Goal: Information Seeking & Learning: Learn about a topic

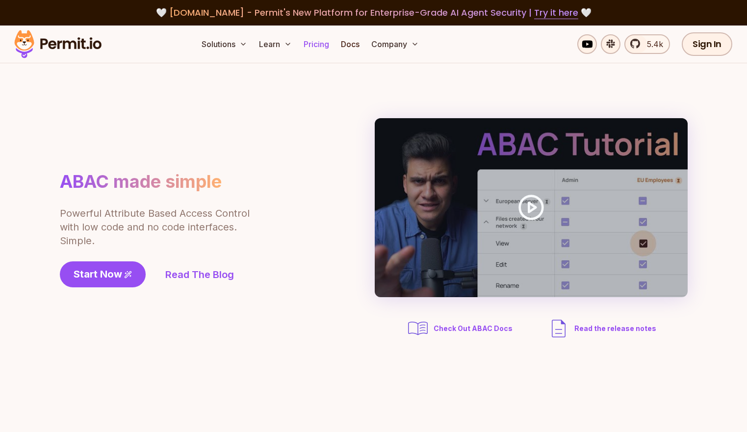
click at [333, 39] on link "Pricing" at bounding box center [316, 44] width 33 height 20
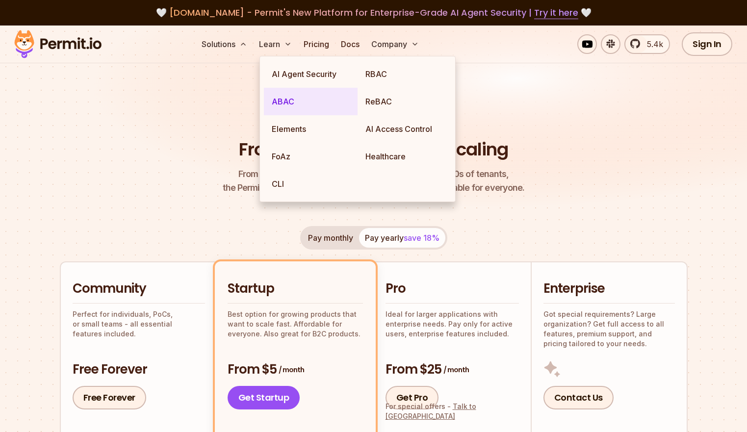
click at [285, 100] on link "ABAC" at bounding box center [311, 101] width 94 height 27
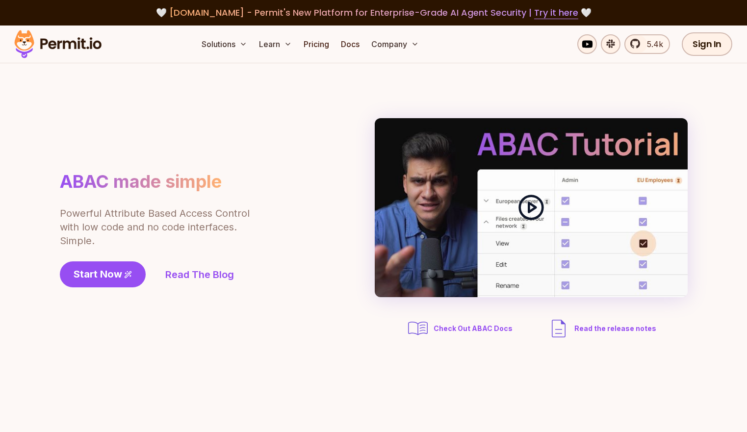
click at [535, 214] on icon at bounding box center [531, 207] width 27 height 27
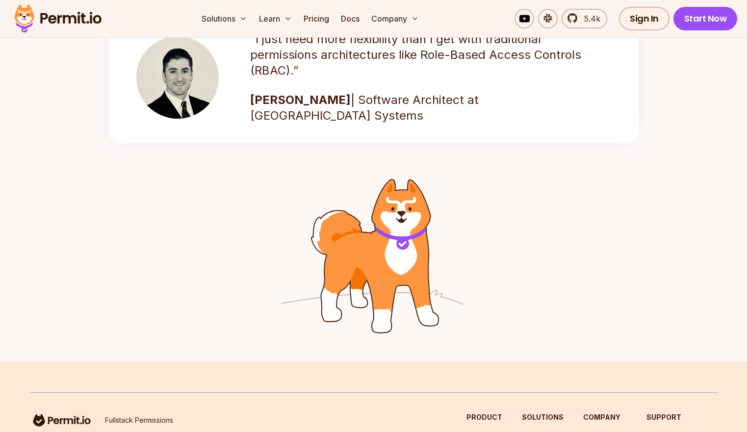
scroll to position [1424, 0]
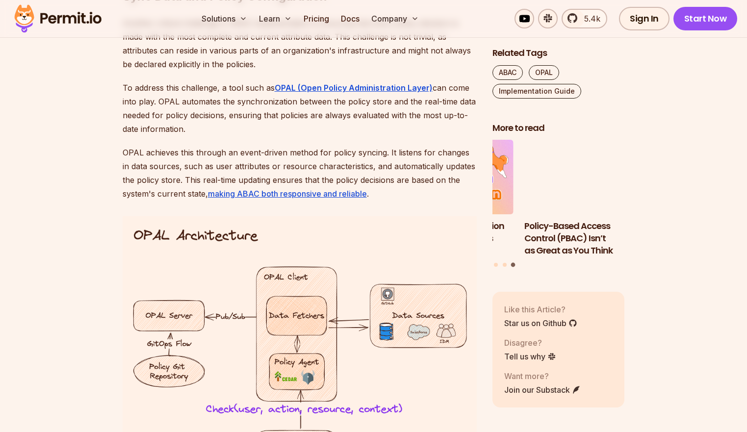
scroll to position [3623, 0]
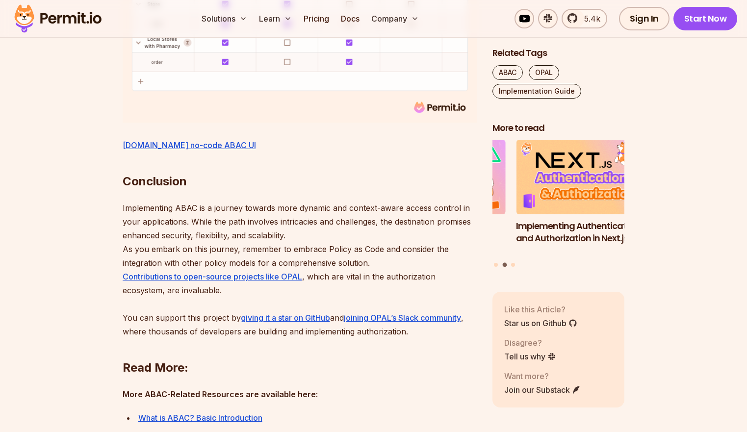
scroll to position [4438, 0]
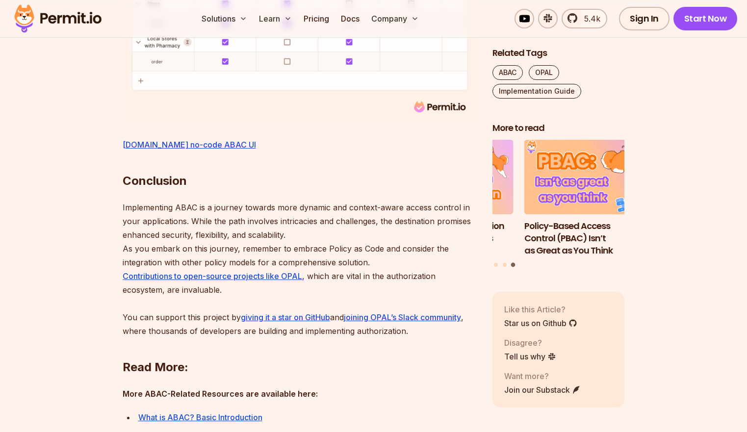
click at [201, 122] on img at bounding box center [300, 12] width 354 height 220
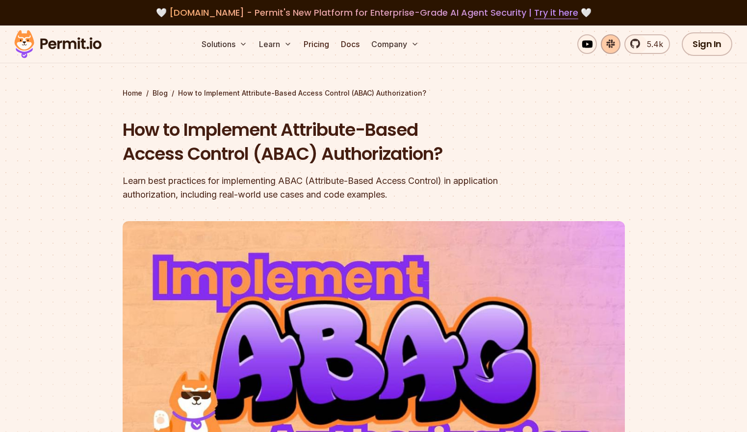
click at [612, 40] on link at bounding box center [611, 44] width 20 height 20
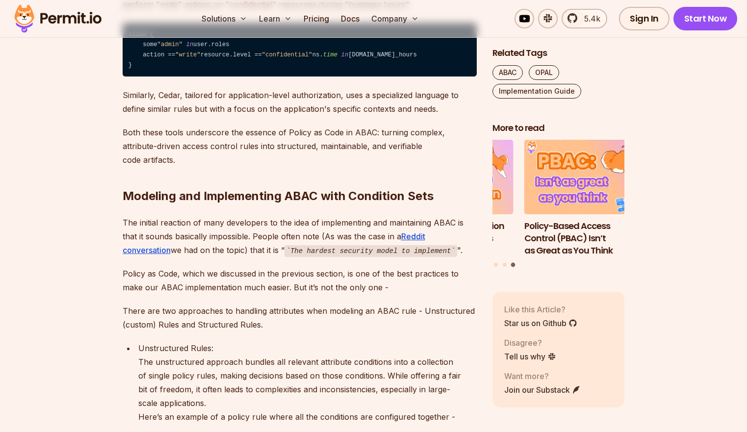
scroll to position [1966, 0]
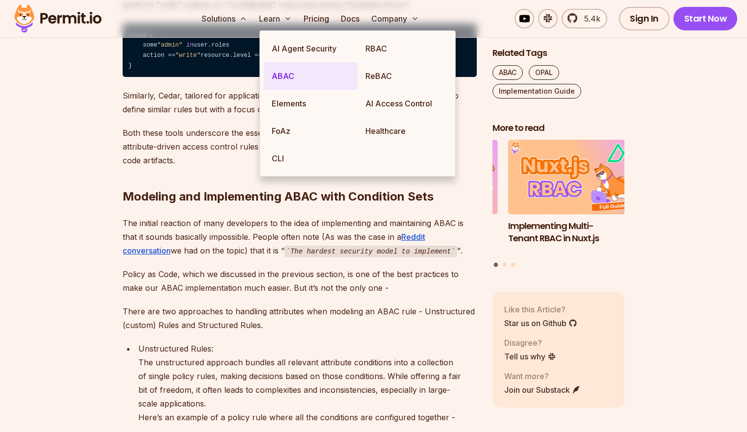
click at [293, 64] on link "ABAC" at bounding box center [311, 75] width 94 height 27
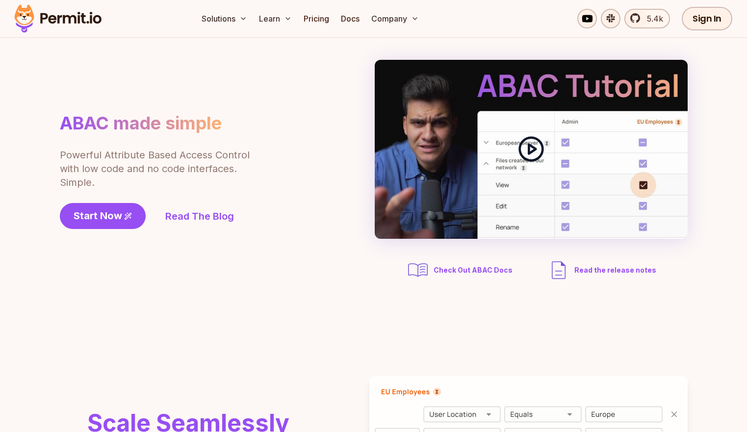
scroll to position [62, 0]
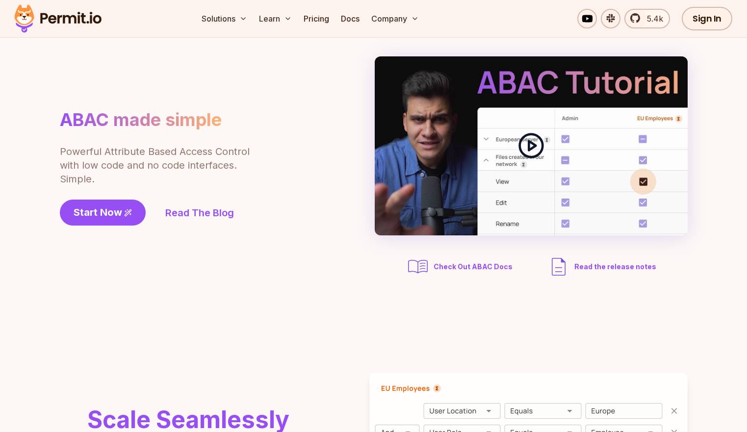
click at [527, 144] on icon at bounding box center [531, 145] width 27 height 27
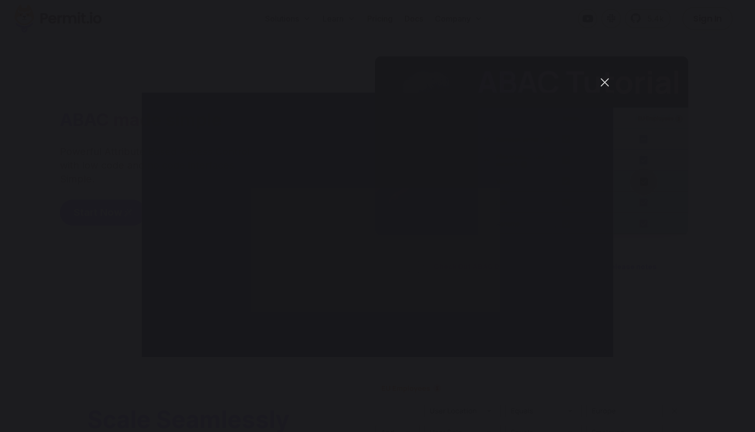
click at [603, 82] on button "You can close this modal content with the ESC key" at bounding box center [604, 82] width 17 height 17
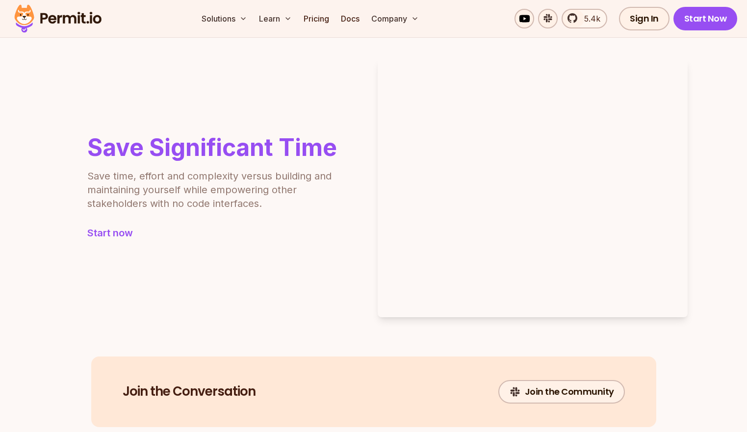
scroll to position [951, 0]
